Goal: Transaction & Acquisition: Book appointment/travel/reservation

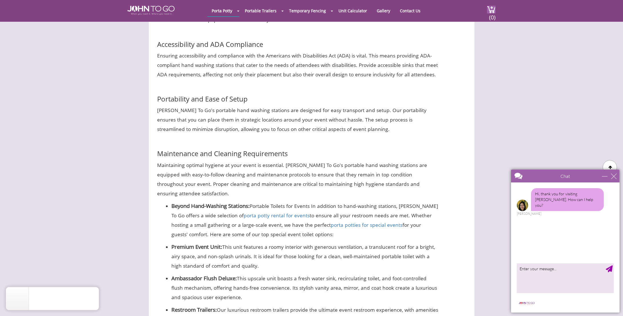
scroll to position [3086, 0]
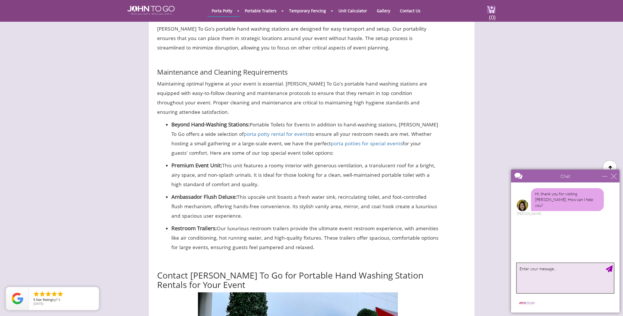
click at [541, 268] on textarea "type your message" at bounding box center [564, 277] width 97 height 30
paste textarea "Portable Hand Washing Sink"
type textarea "Portable Hand Washing Sink"
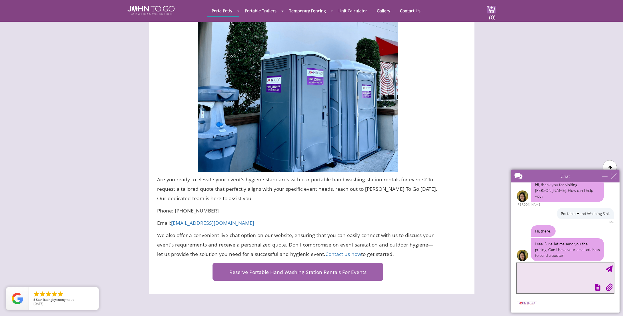
scroll to position [3355, 0]
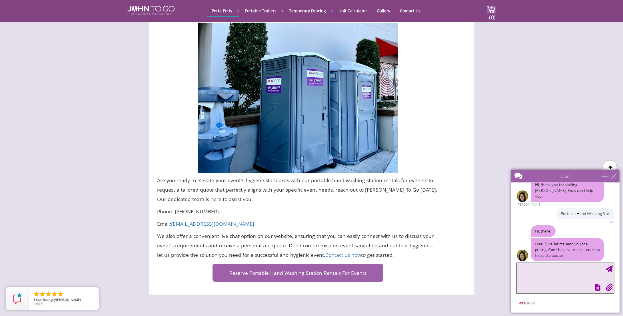
click at [562, 271] on textarea "type your message" at bounding box center [564, 277] width 97 height 30
click at [544, 276] on textarea "type your message" at bounding box center [564, 277] width 97 height 30
paste textarea "[EMAIL_ADDRESS][DOMAIN_NAME]"
type textarea "[EMAIL_ADDRESS][DOMAIN_NAME]"
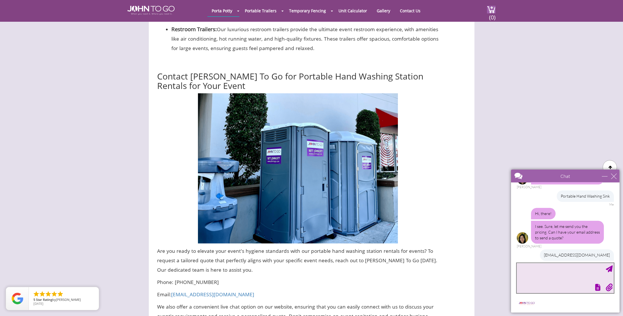
scroll to position [3257, 0]
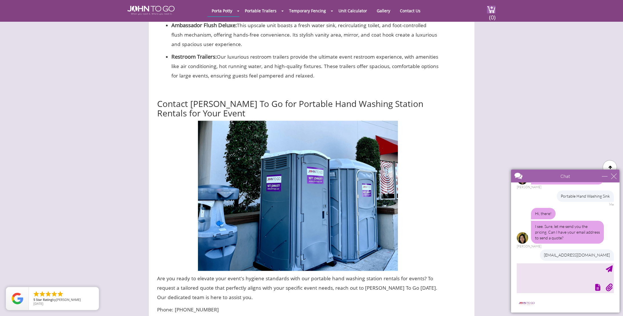
click at [314, 13] on div at bounding box center [311, 158] width 623 height 316
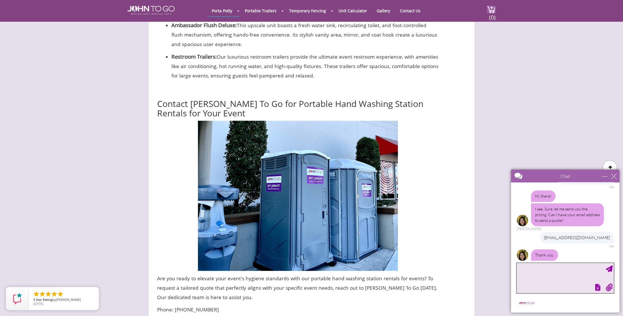
click at [555, 267] on textarea "type your message" at bounding box center [564, 277] width 97 height 30
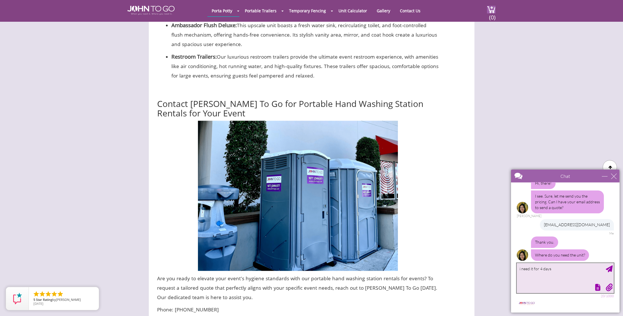
type textarea "i need it for 4 days"
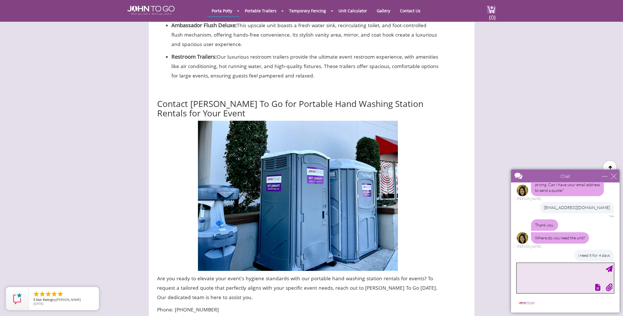
click at [556, 268] on textarea "type your message" at bounding box center [564, 277] width 97 height 30
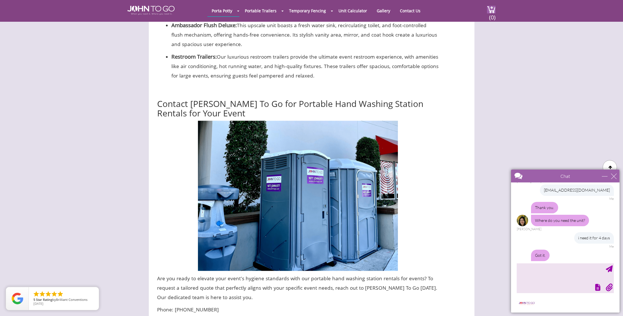
scroll to position [104, 0]
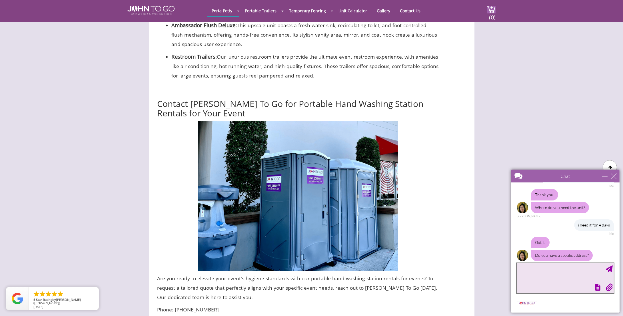
click at [559, 269] on textarea "type your message" at bounding box center [564, 277] width 97 height 30
paste textarea "4266 Kissena Blvd, Ste-3 Flushing, NY 11355"
type textarea "[STREET_ADDRESS]"
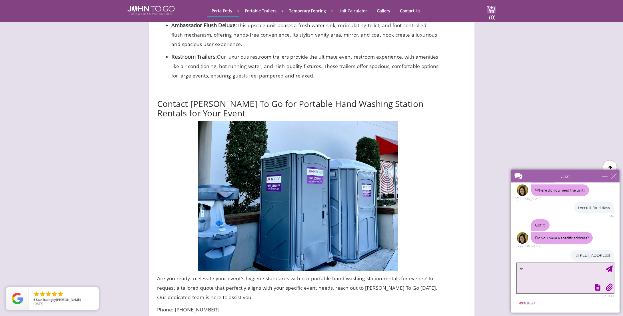
type textarea "t"
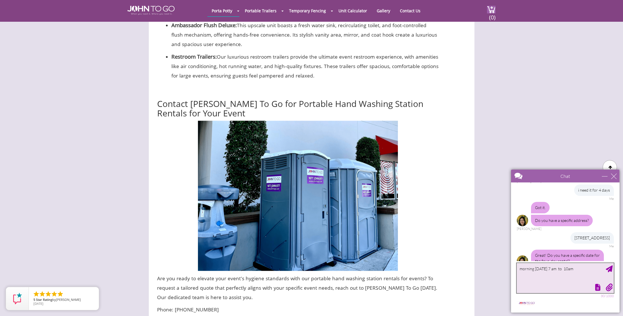
scroll to position [145, 0]
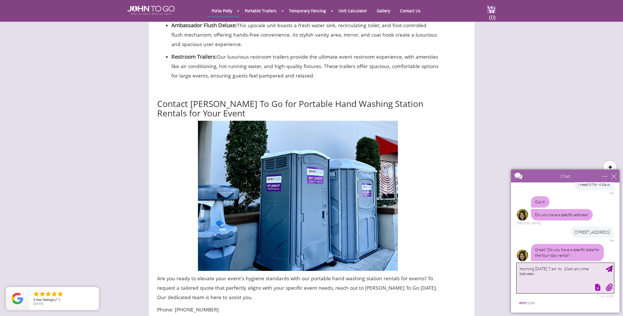
type textarea "morning [DATE] 7 am to 10am any time between"
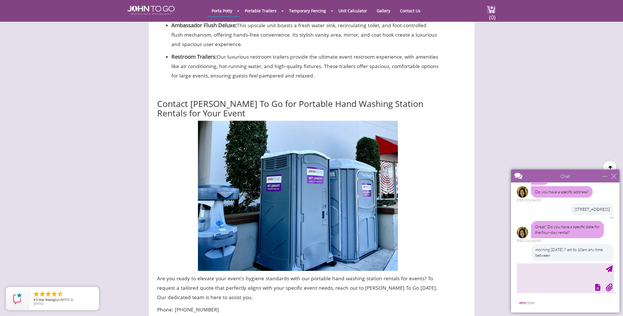
click at [577, 235] on div "Great! Do you have a specific date for the four-day rental? Anne" at bounding box center [564, 231] width 97 height 22
click at [552, 272] on textarea "type your message" at bounding box center [564, 277] width 97 height 30
click at [534, 268] on textarea "10-7-25, 10-8-25,10-9-2025,10-10-2025" at bounding box center [564, 277] width 97 height 30
click at [526, 267] on textarea "10-7-25, 10-8-25,10-9-2025,10-10-2025" at bounding box center [564, 277] width 97 height 30
type textarea "[DATE], [DATE],[DATE],[DATE]"
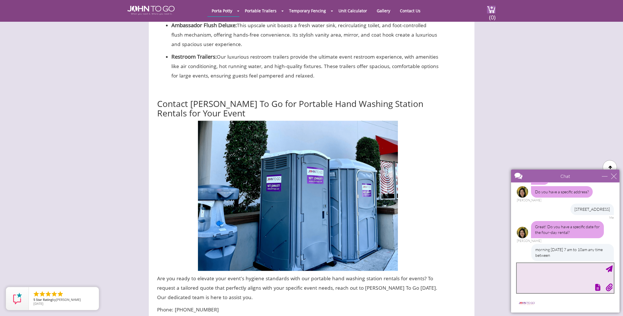
scroll to position [181, 0]
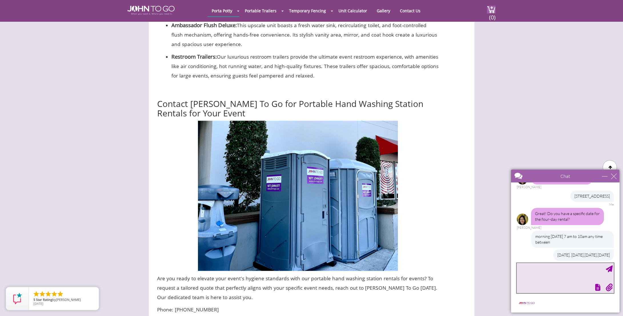
click at [558, 273] on textarea "type your message" at bounding box center [564, 277] width 97 height 30
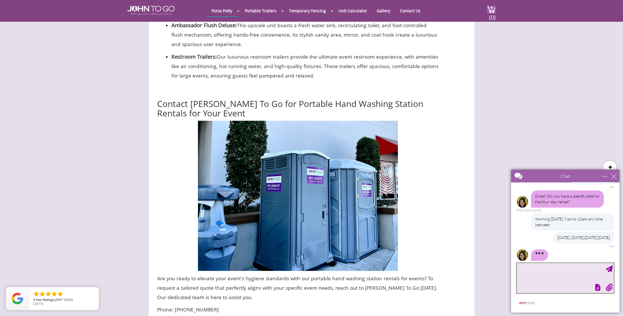
click at [554, 266] on textarea "type your message" at bounding box center [564, 277] width 97 height 30
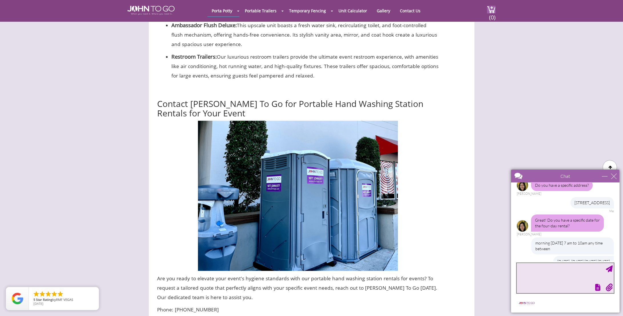
scroll to position [174, 0]
click at [551, 243] on div "morning [DATE] 7 am to 10am any time between" at bounding box center [572, 245] width 83 height 17
drag, startPoint x: 549, startPoint y: 243, endPoint x: 531, endPoint y: 238, distance: 19.4
click at [531, 238] on div "morning [DATE] 7 am to 10am any time between" at bounding box center [572, 245] width 83 height 17
copy div "morning [DATE] 7 am to 10am any time between"
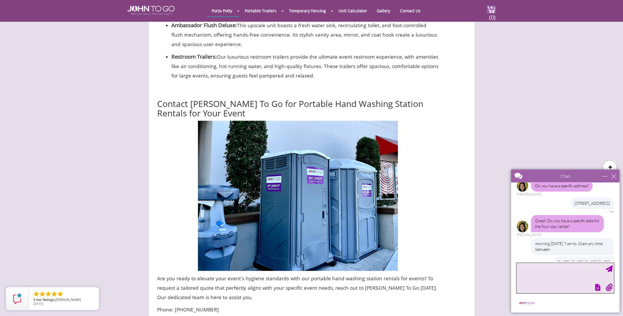
click at [558, 271] on textarea "type your message" at bounding box center [564, 277] width 97 height 30
paste textarea "morning 10-7-25 7 am to 10am any time between"
click at [541, 268] on textarea "morning 10-7-25 7 am to 10am any time between" at bounding box center [564, 277] width 97 height 30
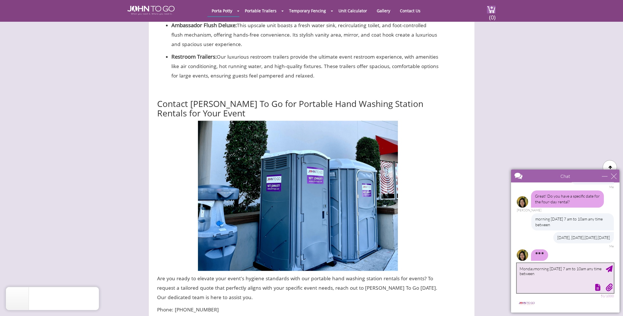
type textarea "[DATE] morning [DATE] 7 am to 10am any time between"
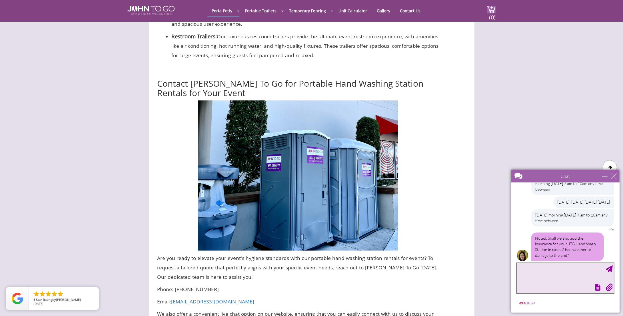
scroll to position [3282, 0]
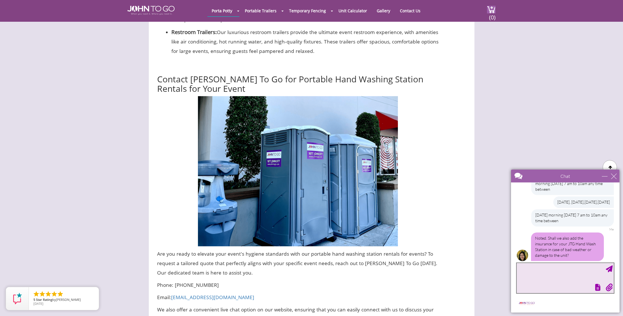
click at [559, 268] on textarea "type your message" at bounding box center [564, 277] width 97 height 30
type textarea "no"
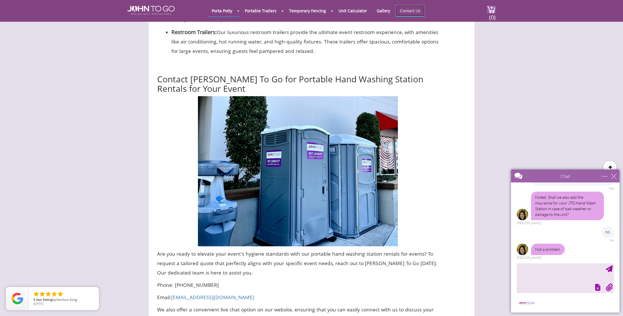
scroll to position [268, 0]
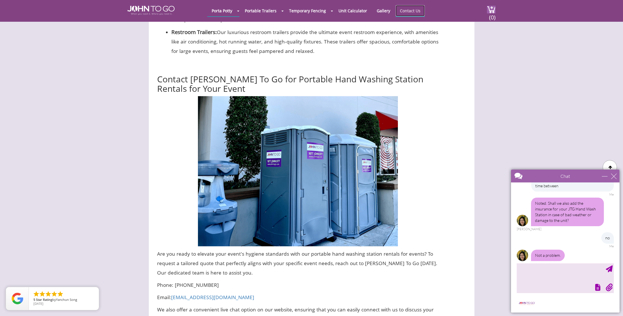
click at [403, 10] on link "Contact Us" at bounding box center [410, 10] width 29 height 11
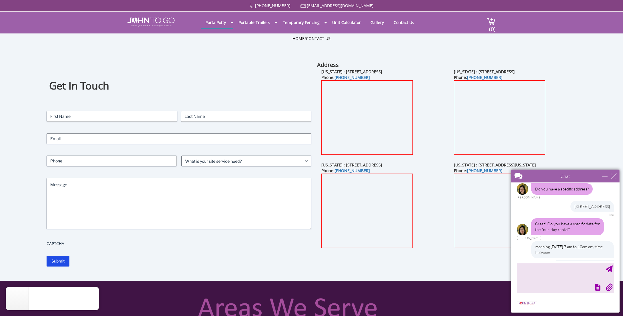
click at [570, 86] on div "New Jersey : 82 Milbar Blvd, Farmingdale, NY 11735 Phone: (845) 390-2301" at bounding box center [515, 115] width 133 height 93
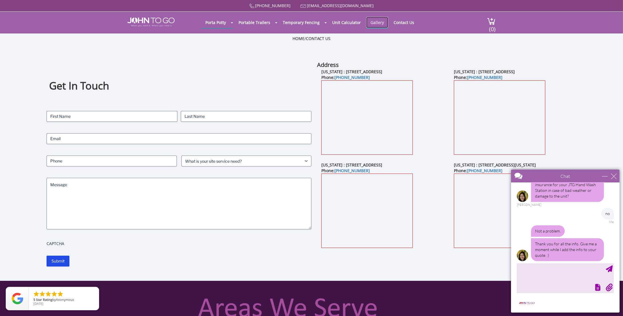
click at [378, 22] on link "Gallery" at bounding box center [377, 22] width 22 height 11
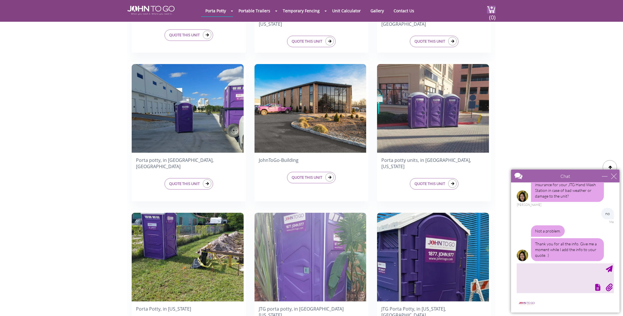
scroll to position [342, 0]
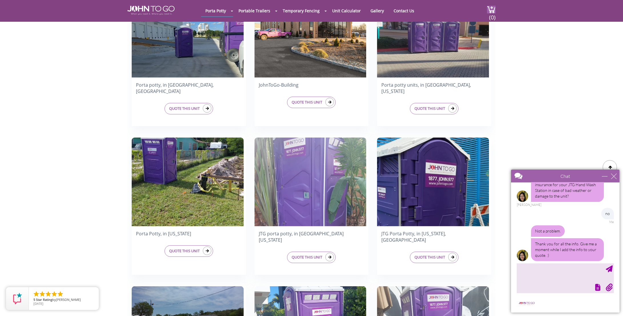
click at [579, 225] on div "Not a problem. Thank you for all the info. Give me a moment while I add the inf…" at bounding box center [564, 245] width 97 height 40
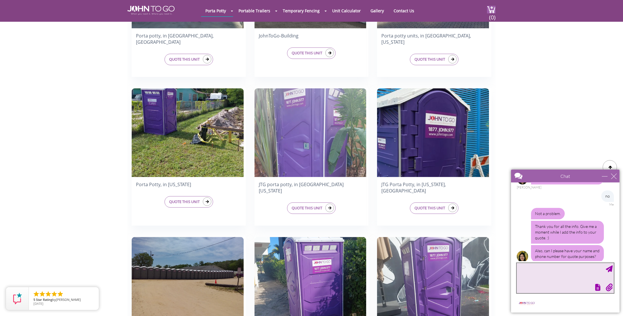
scroll to position [317, 0]
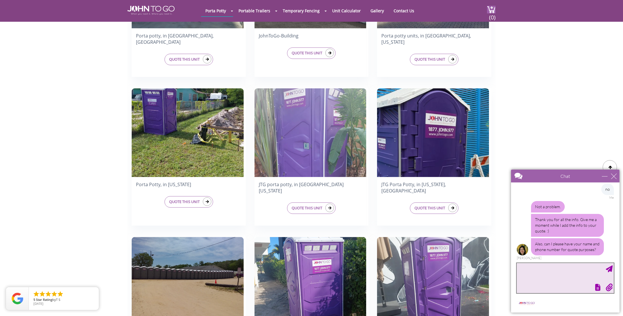
click at [561, 266] on textarea "type your message" at bounding box center [564, 277] width 97 height 30
type textarea "[PHONE_NUMBER]"
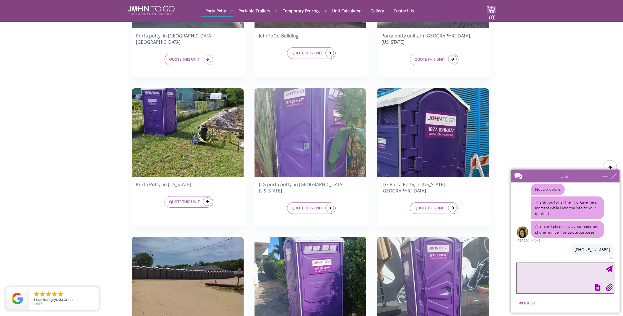
click at [555, 267] on textarea "type your message" at bounding box center [564, 277] width 97 height 30
type textarea "[PERSON_NAME]"
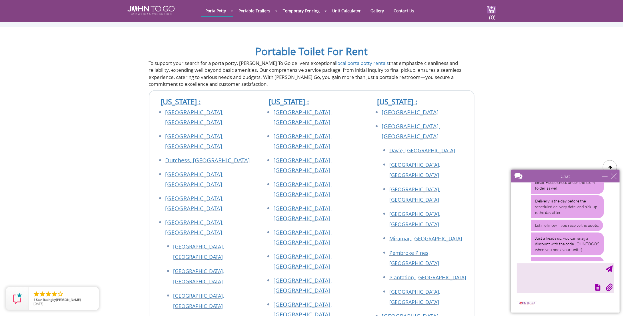
scroll to position [475, 0]
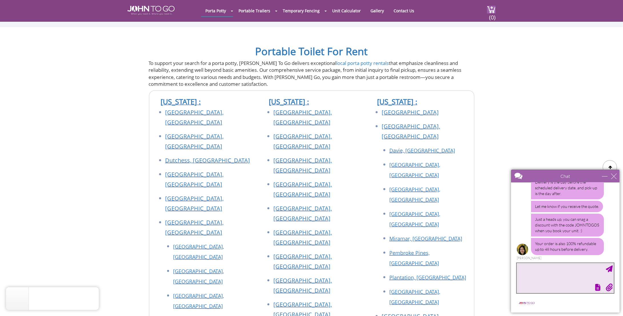
click at [553, 266] on textarea "type your message" at bounding box center [564, 277] width 97 height 30
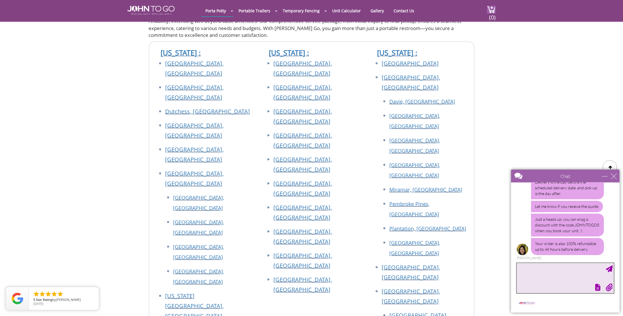
click at [542, 269] on textarea "type your message" at bounding box center [564, 277] width 97 height 30
type textarea "i need it moday morning"
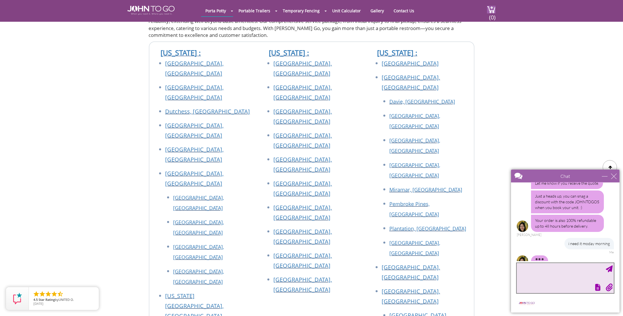
scroll to position [509, 0]
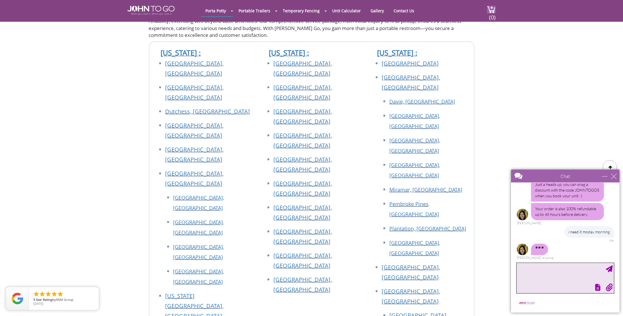
click at [542, 272] on textarea "type your message" at bounding box center [564, 277] width 97 height 30
type textarea "[DATE]"
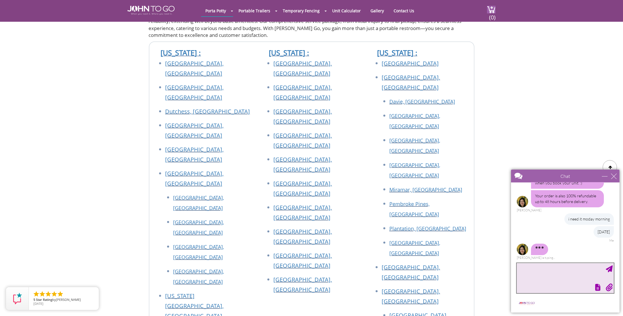
type textarea "a"
type textarea "@ 7am"
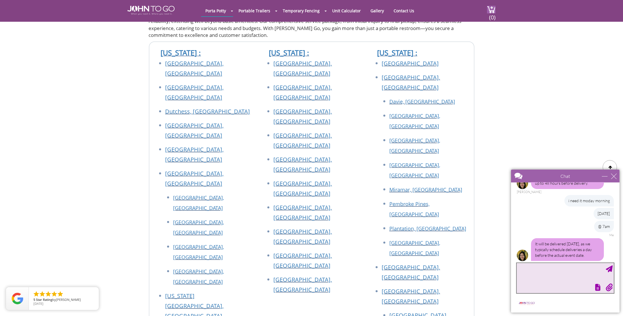
scroll to position [546, 0]
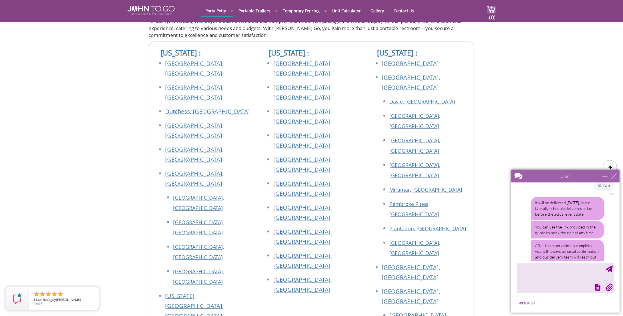
scroll to position [576, 0]
click at [556, 268] on textarea "type your message" at bounding box center [564, 277] width 97 height 30
type textarea "[DATE] what time the deliver"
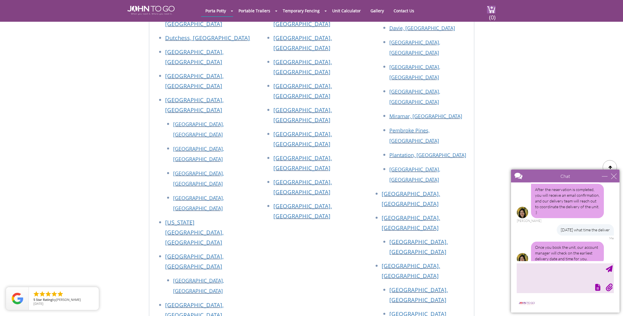
scroll to position [647, 0]
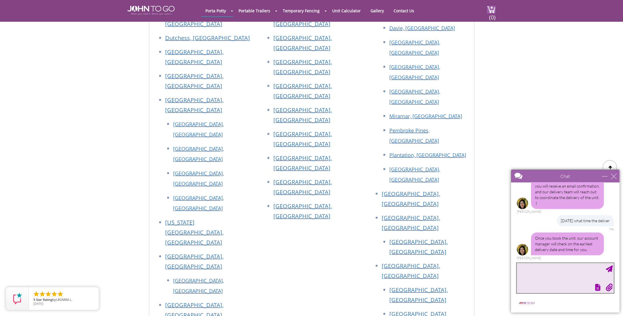
click at [566, 265] on textarea "type your message" at bounding box center [564, 277] width 97 height 30
type textarea "why the charge 89.9 for delivery charges"
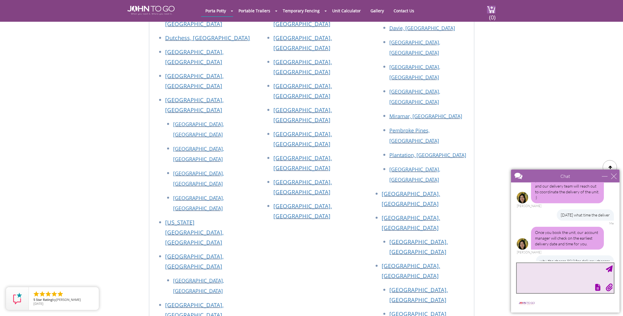
scroll to position [664, 0]
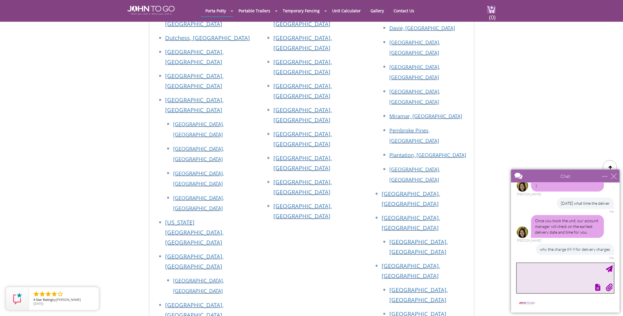
click at [580, 269] on textarea "type your message" at bounding box center [564, 277] width 97 height 30
paste textarea "Rush Delivery $89.99"
type textarea "Rush Delivery $89.99"
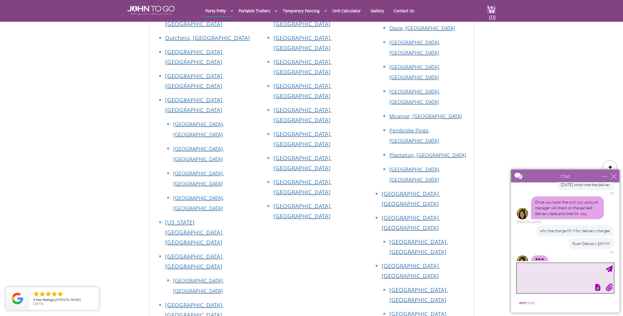
scroll to position [694, 0]
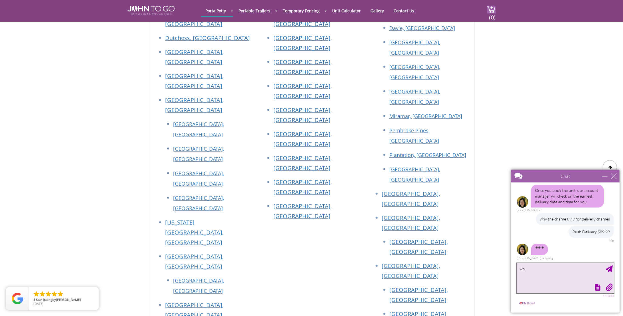
type textarea "why"
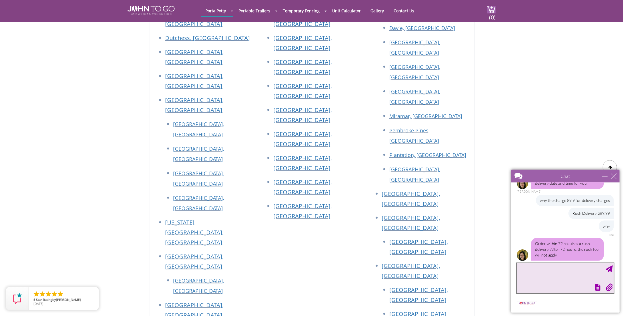
scroll to position [719, 0]
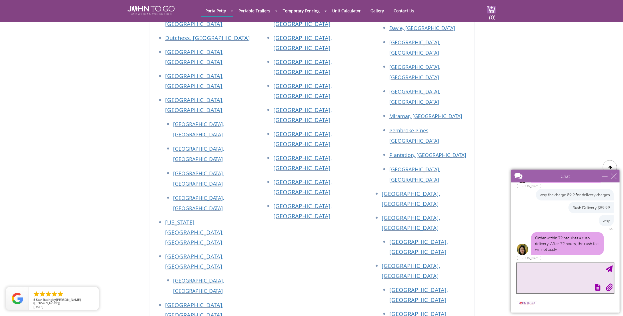
click at [580, 264] on textarea "type your message" at bounding box center [564, 277] width 97 height 30
click at [569, 277] on textarea "type your message" at bounding box center [564, 277] width 97 height 30
type textarea "its alot"
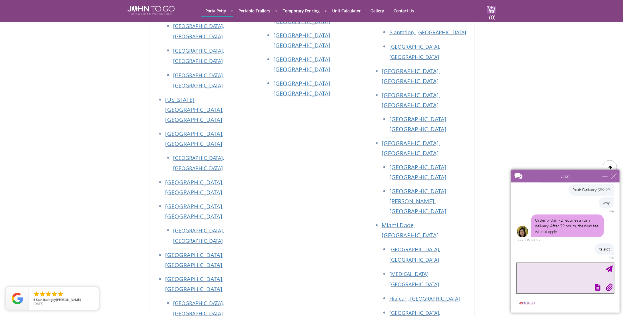
scroll to position [765, 0]
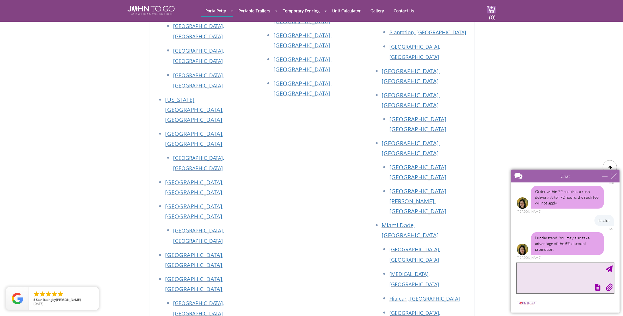
click at [537, 277] on textarea "type your message" at bounding box center [564, 277] width 97 height 30
type textarea "let me check"
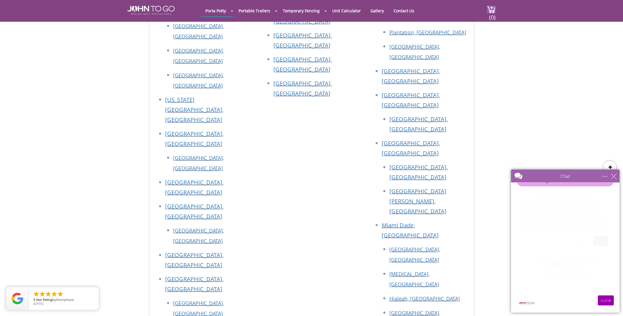
scroll to position [802, 0]
